Goal: Information Seeking & Learning: Learn about a topic

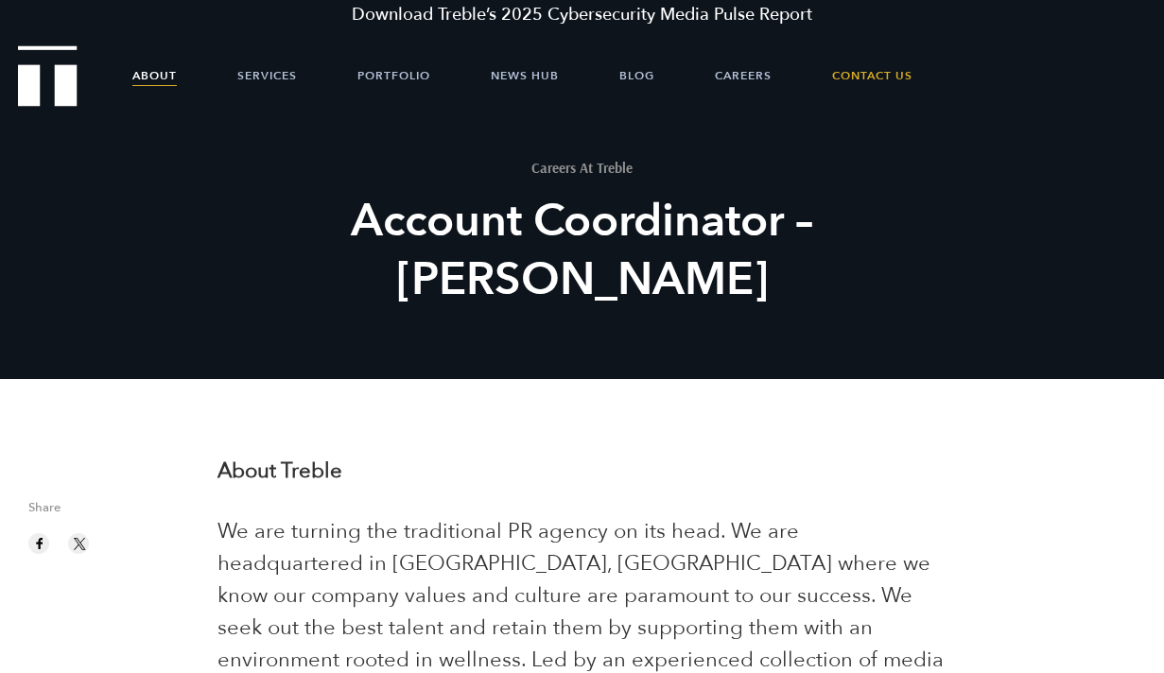
click at [164, 82] on link "About" at bounding box center [154, 75] width 44 height 57
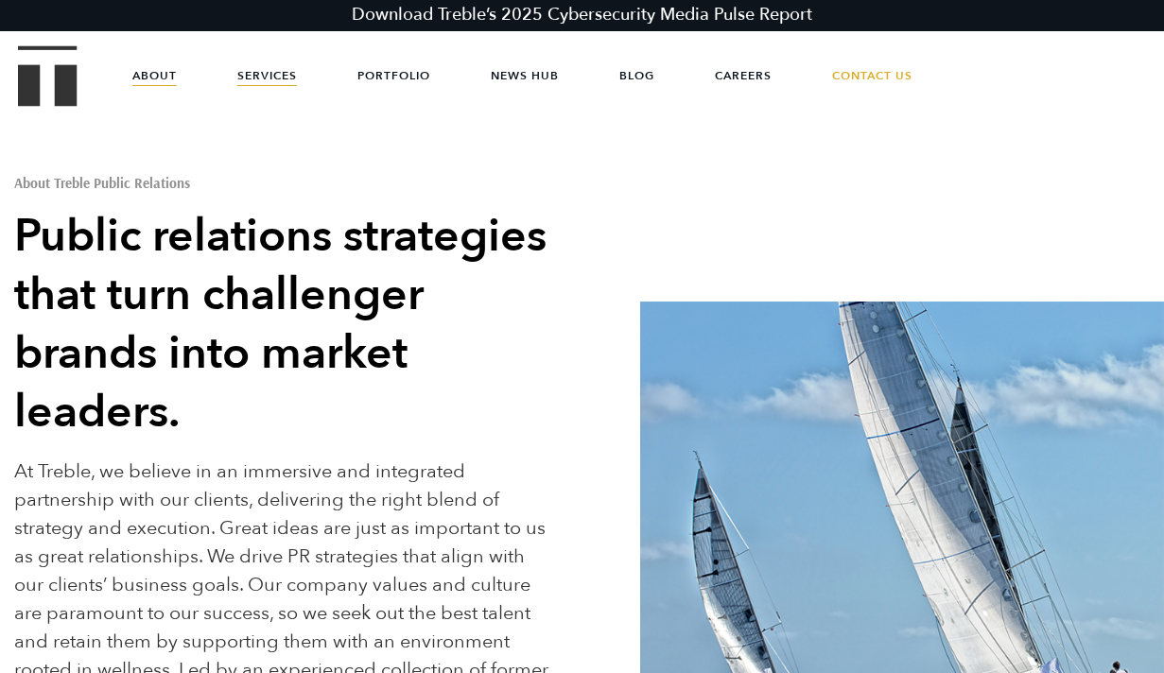
click at [273, 79] on link "Services" at bounding box center [267, 75] width 60 height 57
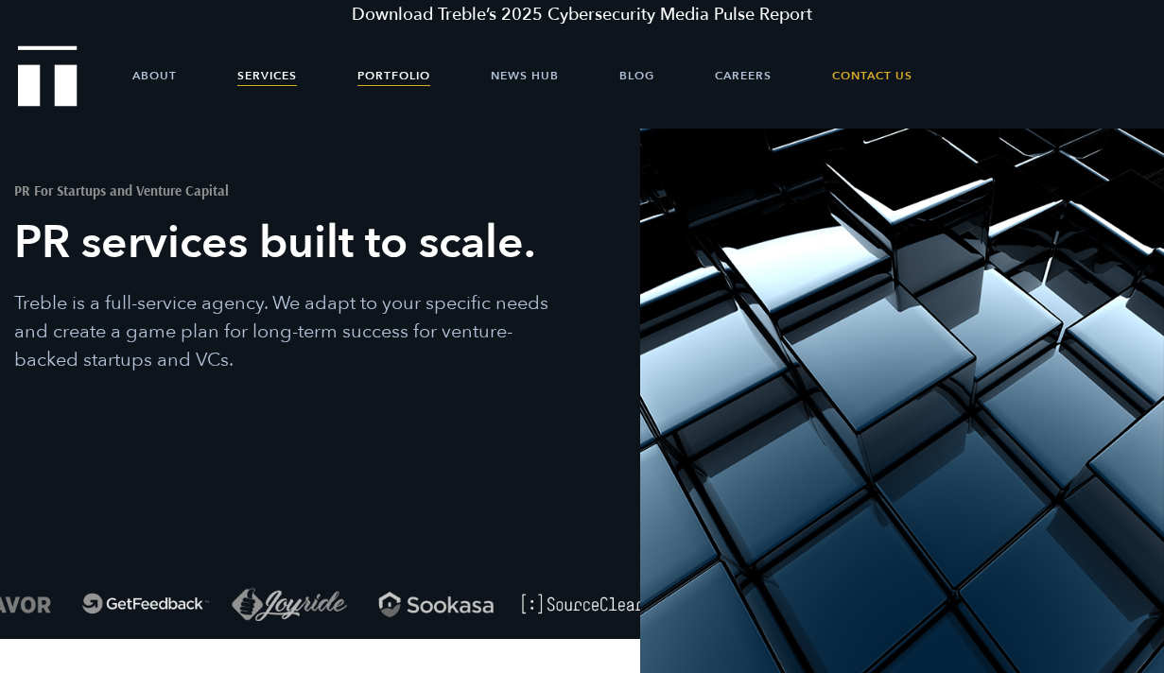
click at [415, 84] on link "Portfolio" at bounding box center [394, 75] width 73 height 57
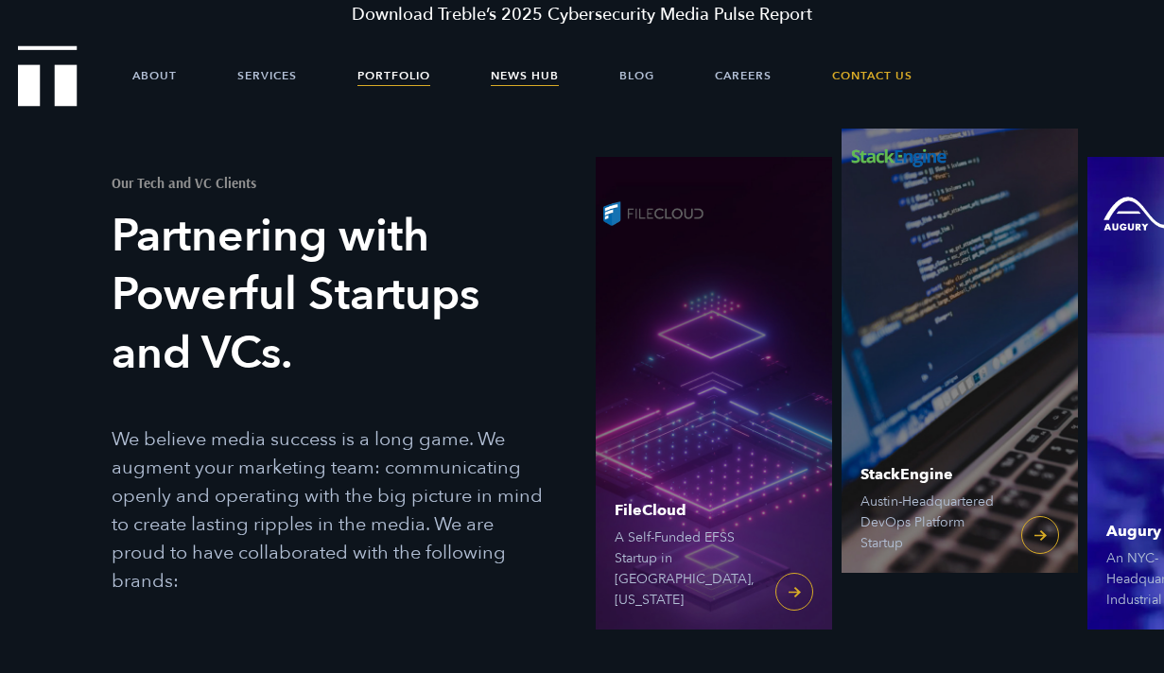
click at [526, 80] on link "News Hub" at bounding box center [525, 75] width 68 height 57
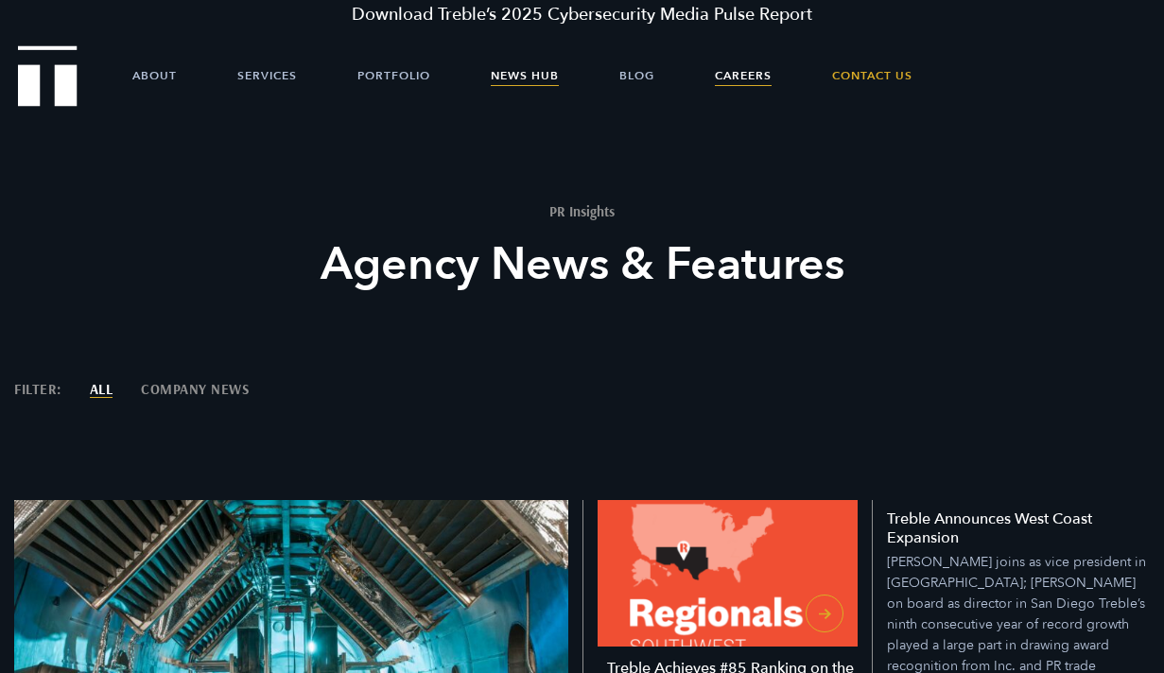
click at [754, 74] on link "Careers" at bounding box center [743, 75] width 57 height 57
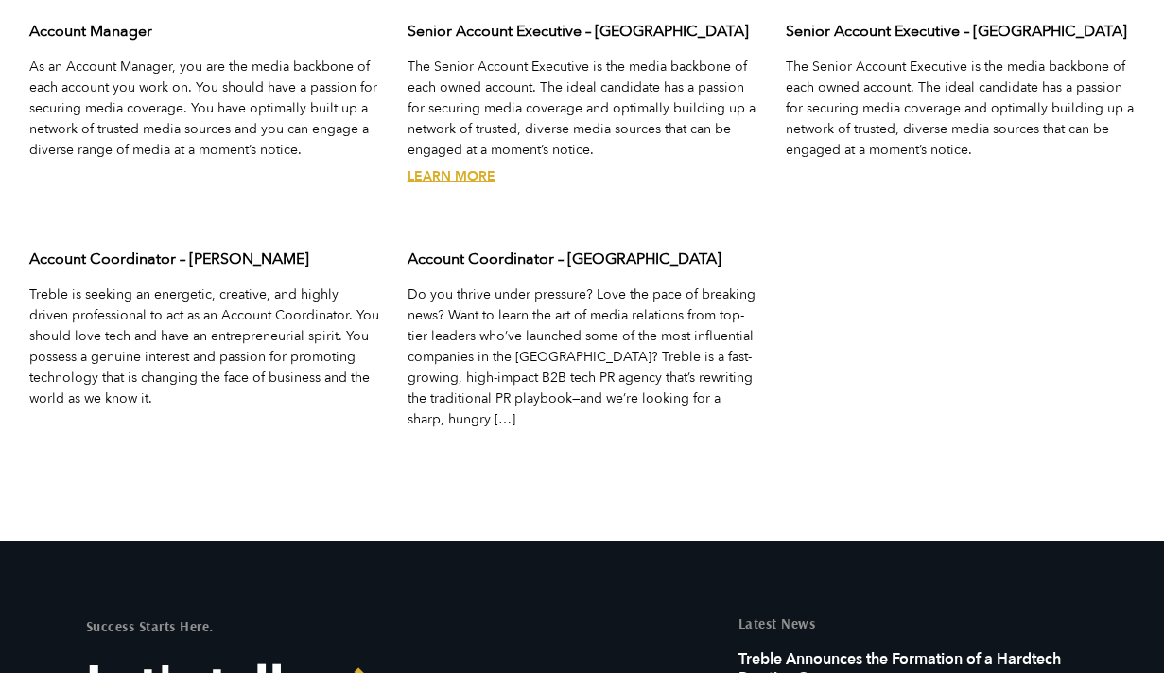
scroll to position [6401, 0]
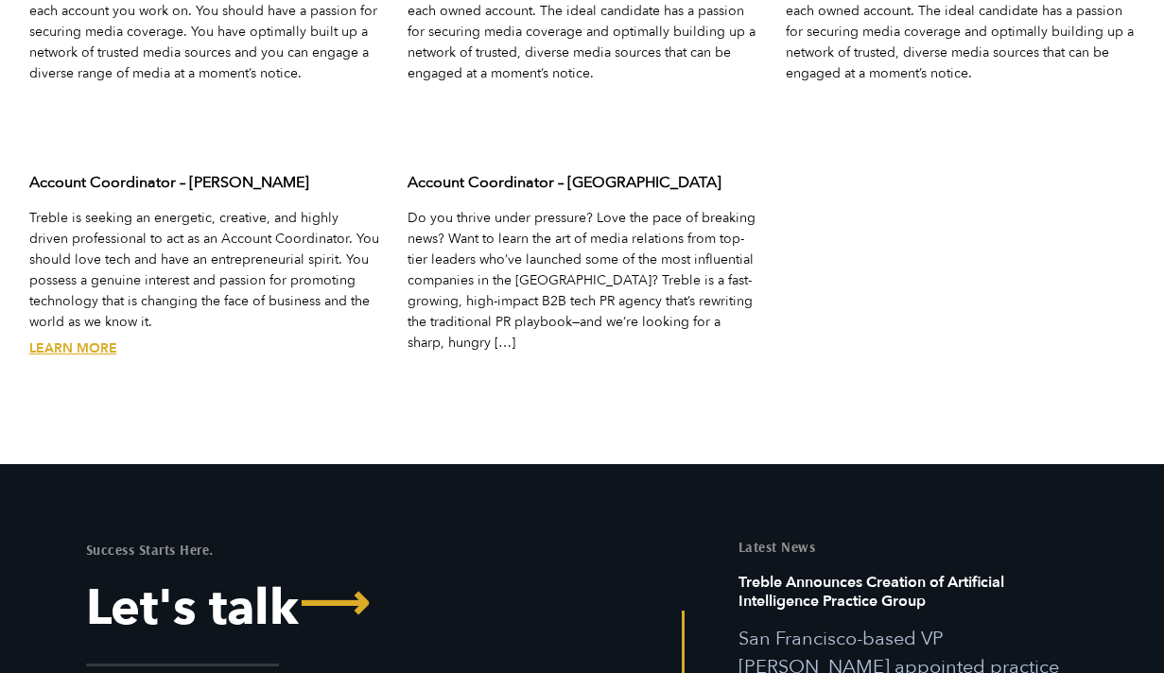
click at [90, 340] on link "Learn More" at bounding box center [73, 349] width 88 height 18
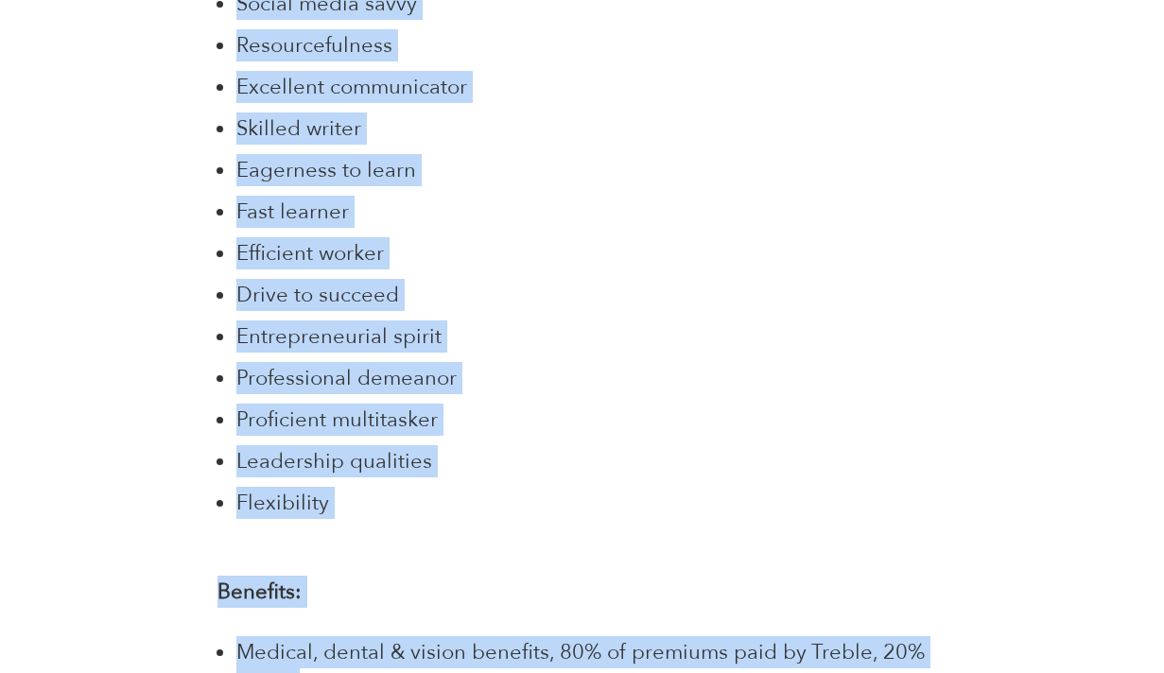
scroll to position [2607, 0]
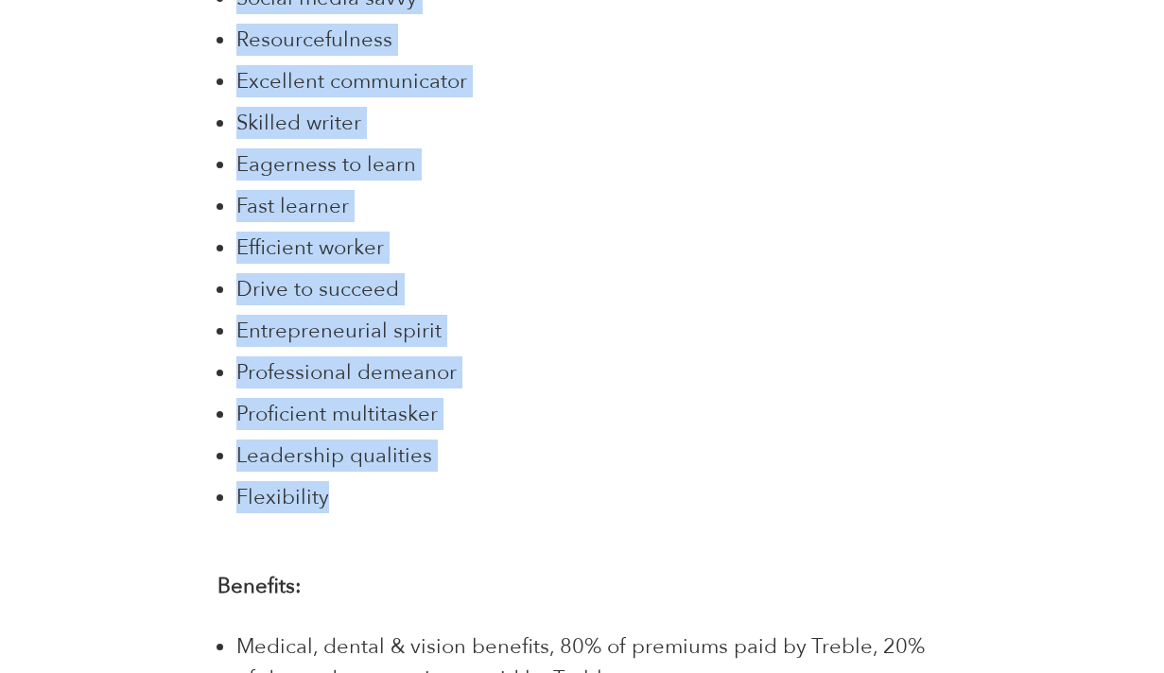
drag, startPoint x: 218, startPoint y: 99, endPoint x: 324, endPoint y: 505, distance: 419.4
copy div "How you’ll be contributing to the team: Facilitating Account logistics Account …"
